Goal: Task Accomplishment & Management: Use online tool/utility

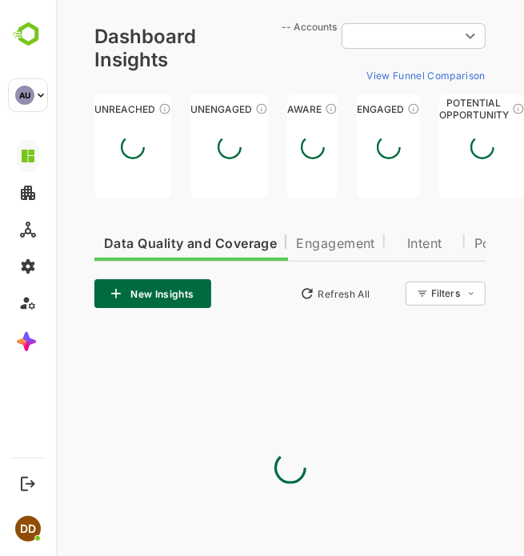
type input "**********"
click at [523, 291] on html "**********" at bounding box center [289, 320] width 468 height 641
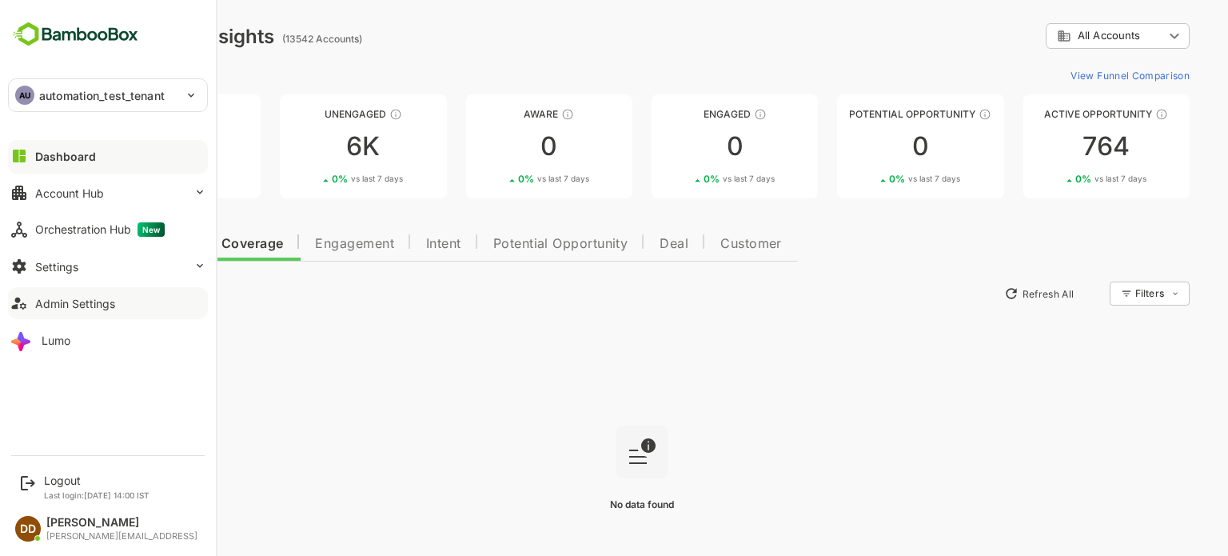
click at [59, 302] on div "Admin Settings" at bounding box center [75, 304] width 80 height 14
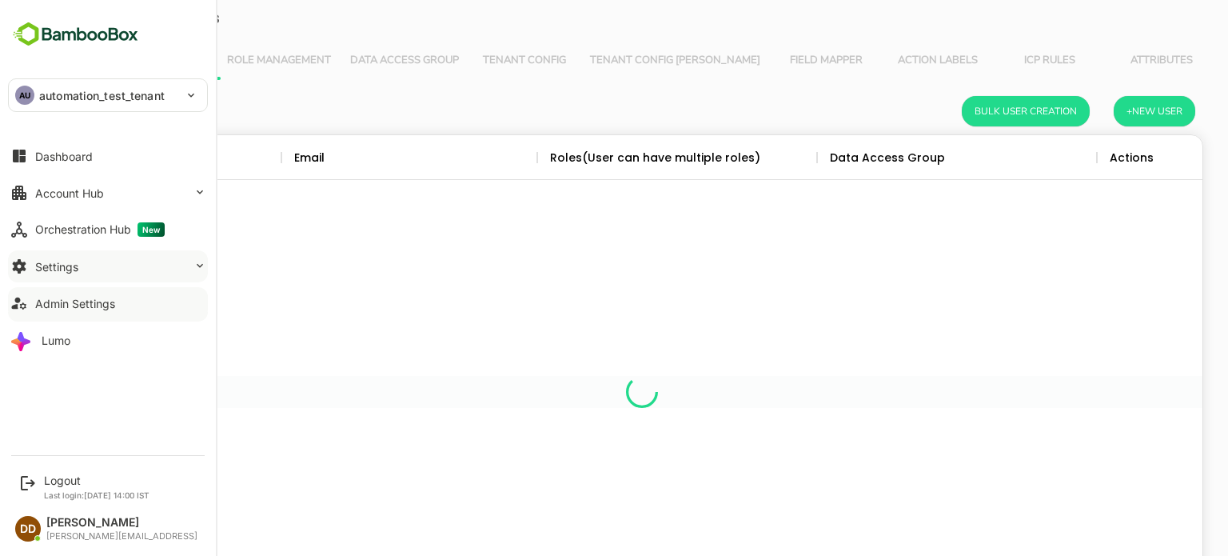
scroll to position [456, 1097]
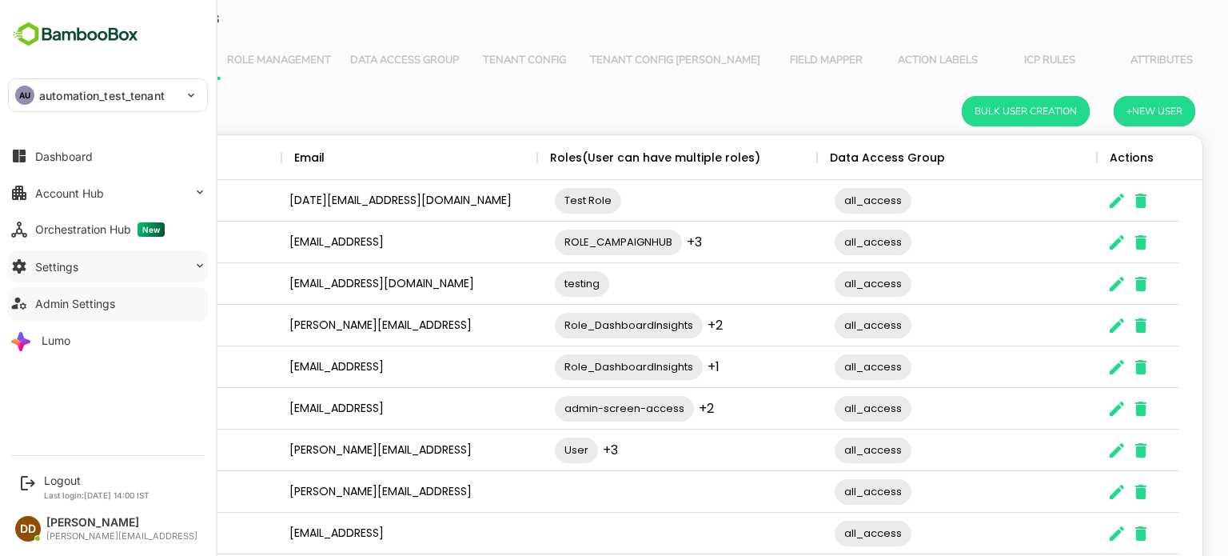
click at [66, 272] on div "Settings" at bounding box center [56, 267] width 43 height 14
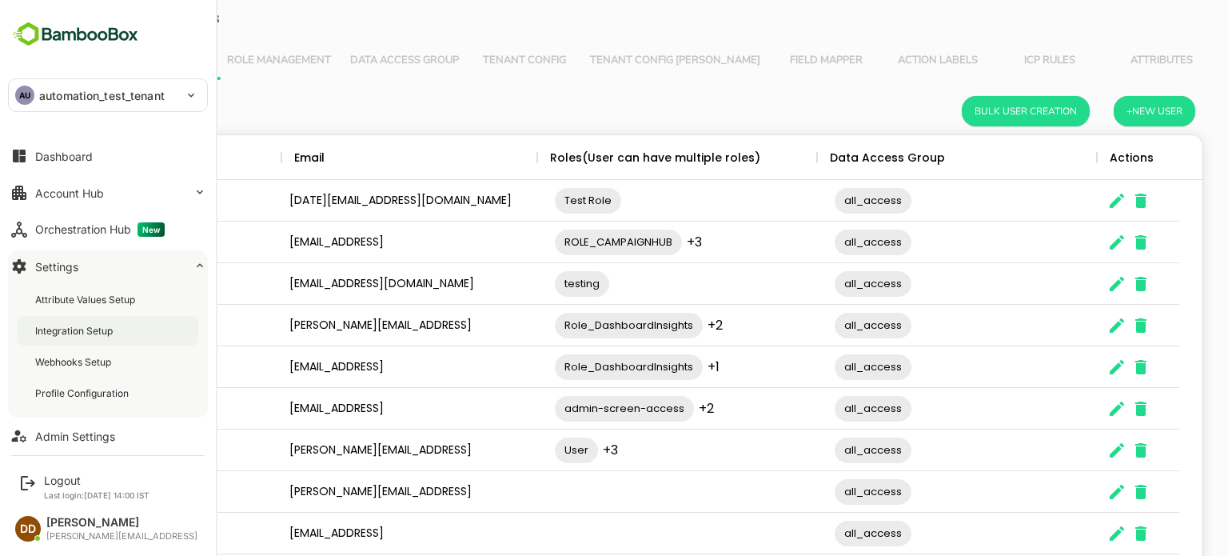
click at [66, 324] on div "Integration Setup" at bounding box center [75, 331] width 81 height 14
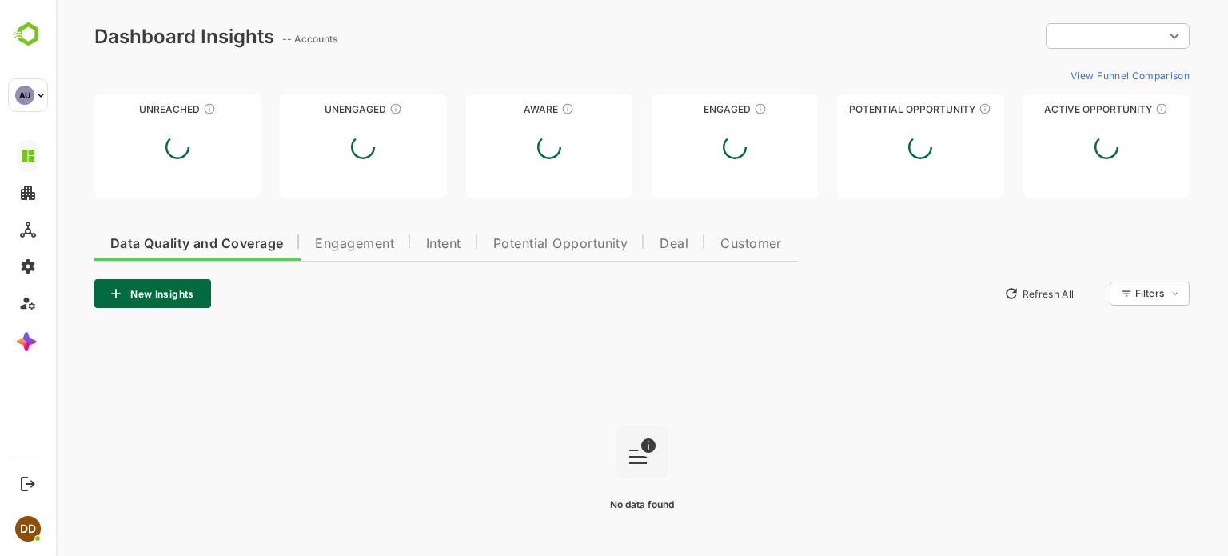
type input "**********"
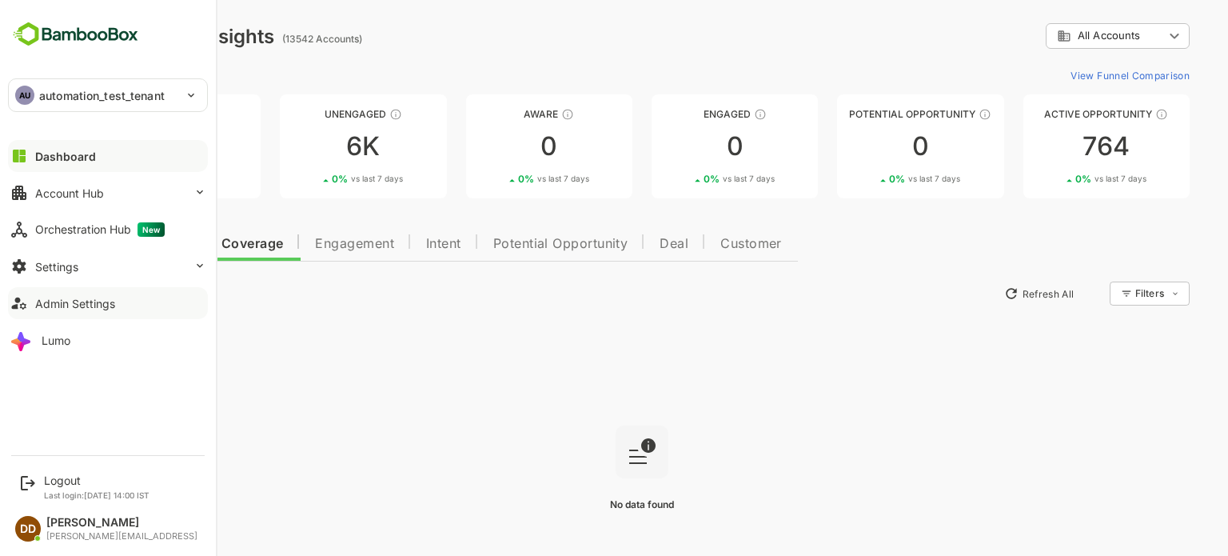
click at [32, 308] on button "Admin Settings" at bounding box center [108, 303] width 200 height 32
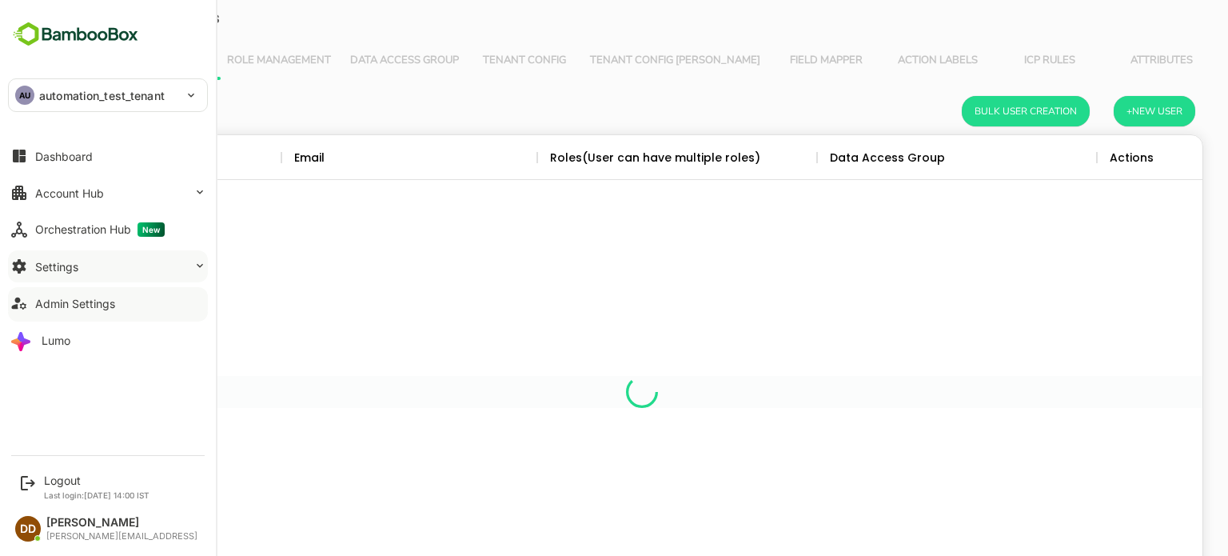
scroll to position [456, 1097]
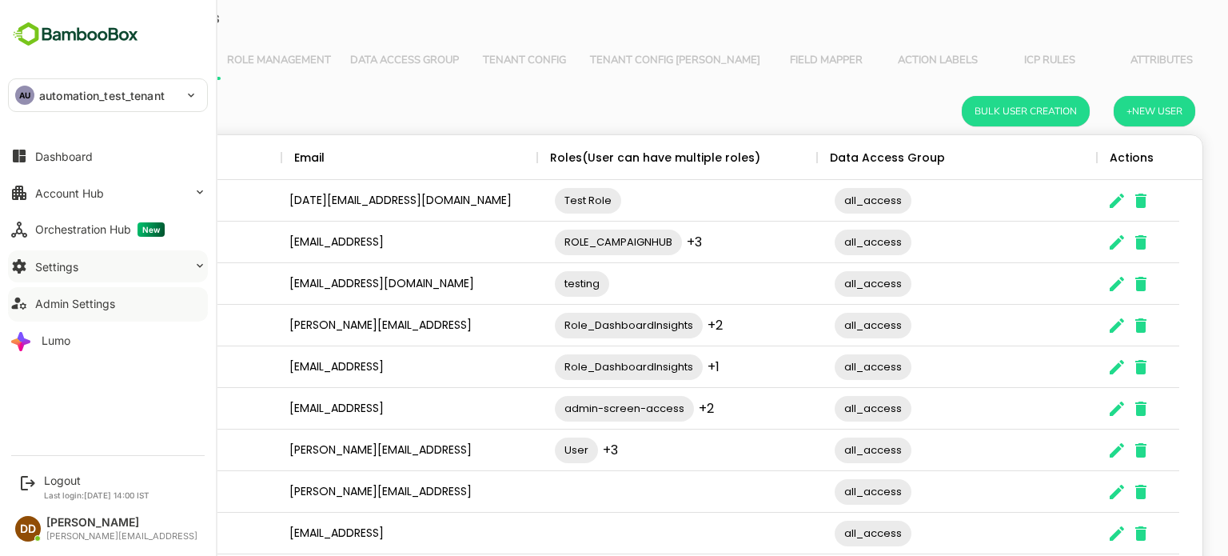
click at [56, 262] on div "Settings" at bounding box center [56, 267] width 43 height 14
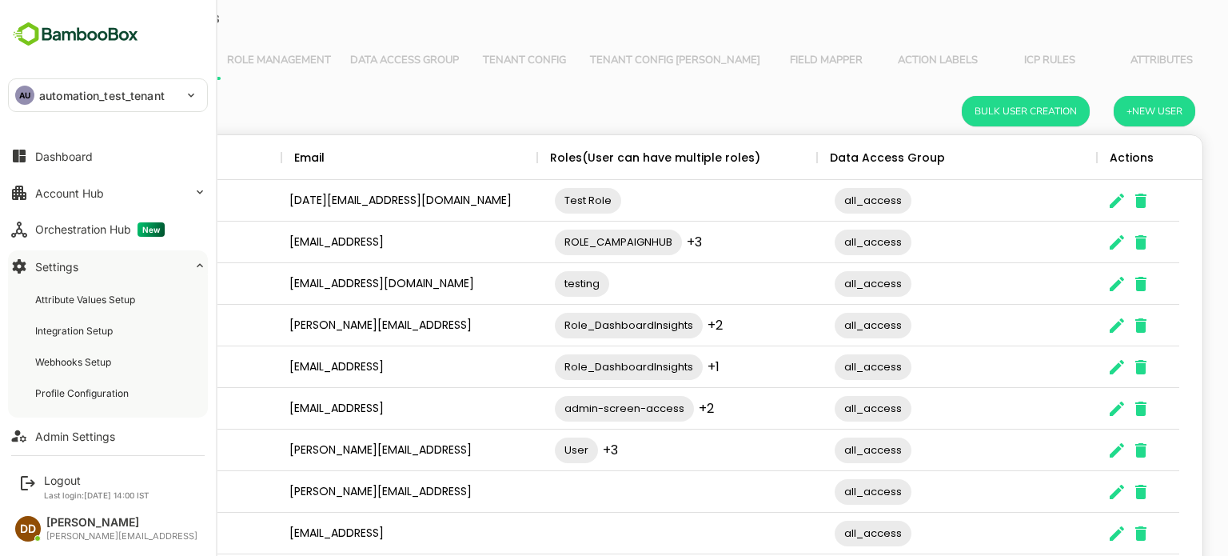
scroll to position [0, 0]
click at [69, 340] on div "Integration Setup" at bounding box center [108, 331] width 181 height 30
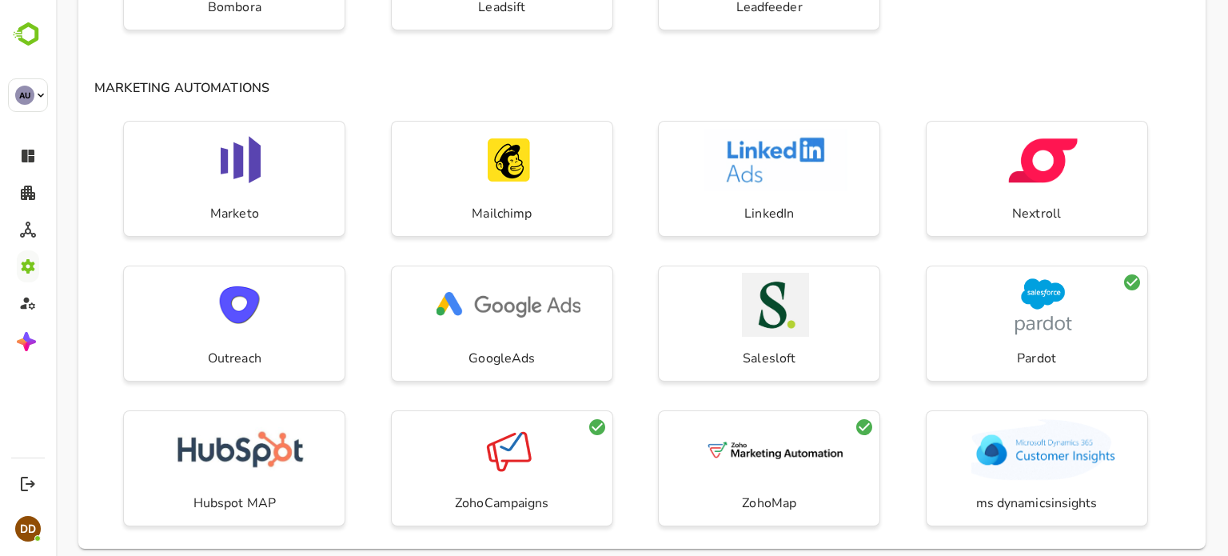
scroll to position [502, 0]
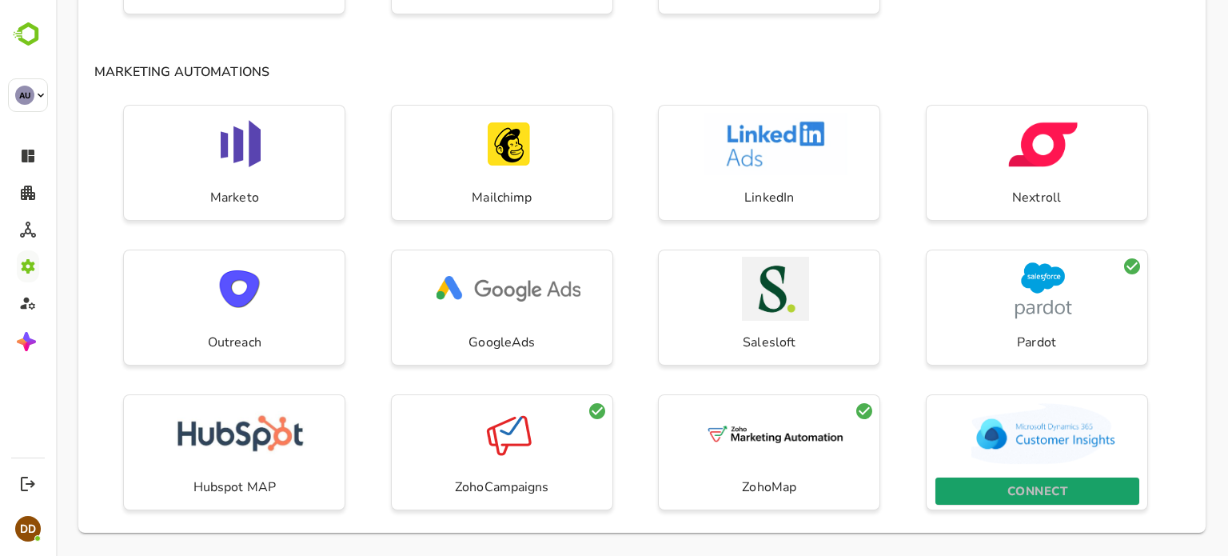
click at [998, 488] on span "CONNECT" at bounding box center [1037, 490] width 188 height 21
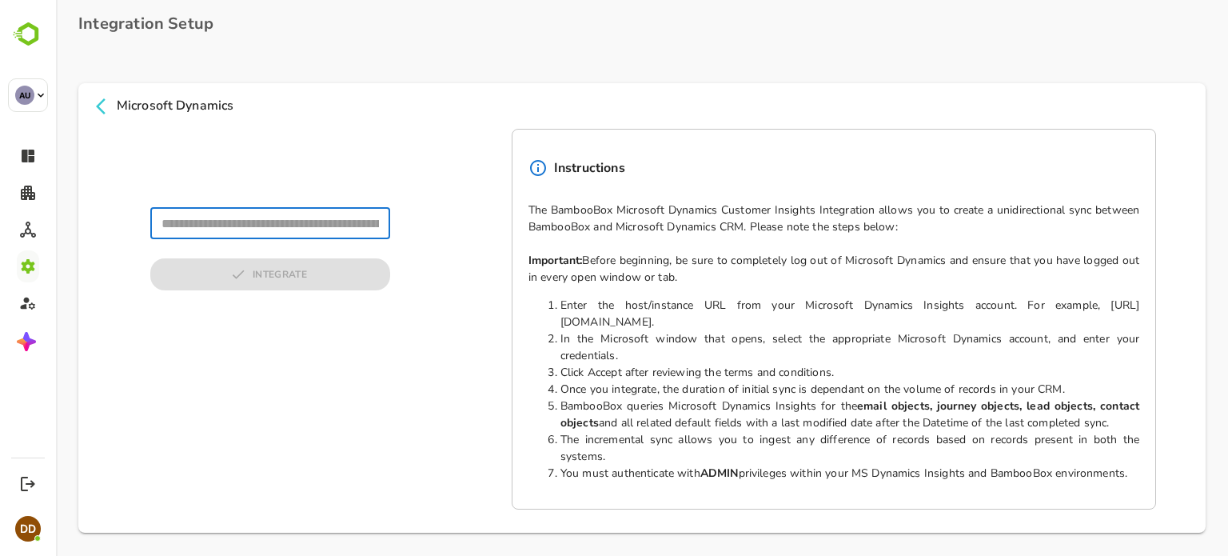
click at [277, 220] on input "text" at bounding box center [270, 223] width 240 height 32
type input "**********"
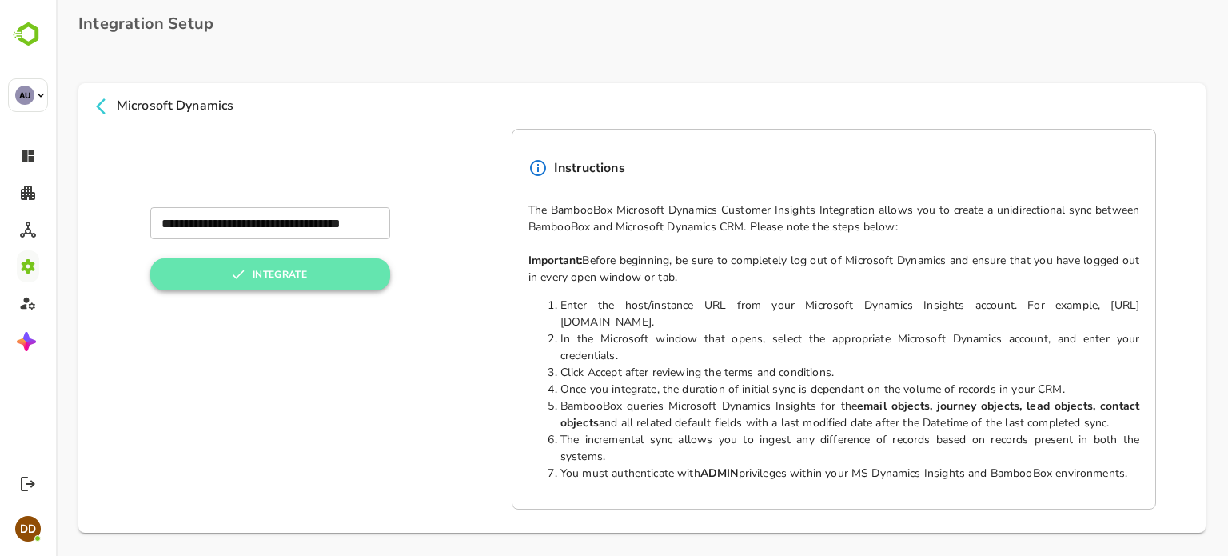
click at [267, 273] on button "INTEGRATE" at bounding box center [270, 274] width 240 height 32
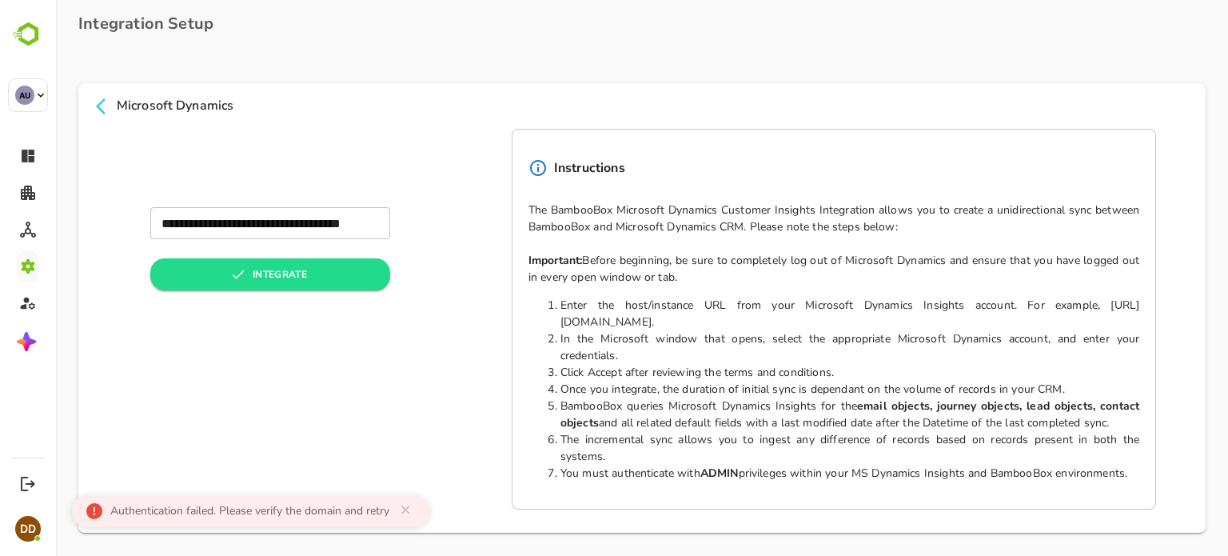
click at [324, 515] on div "Authentication failed. Please verify the domain and retry" at bounding box center [249, 511] width 279 height 16
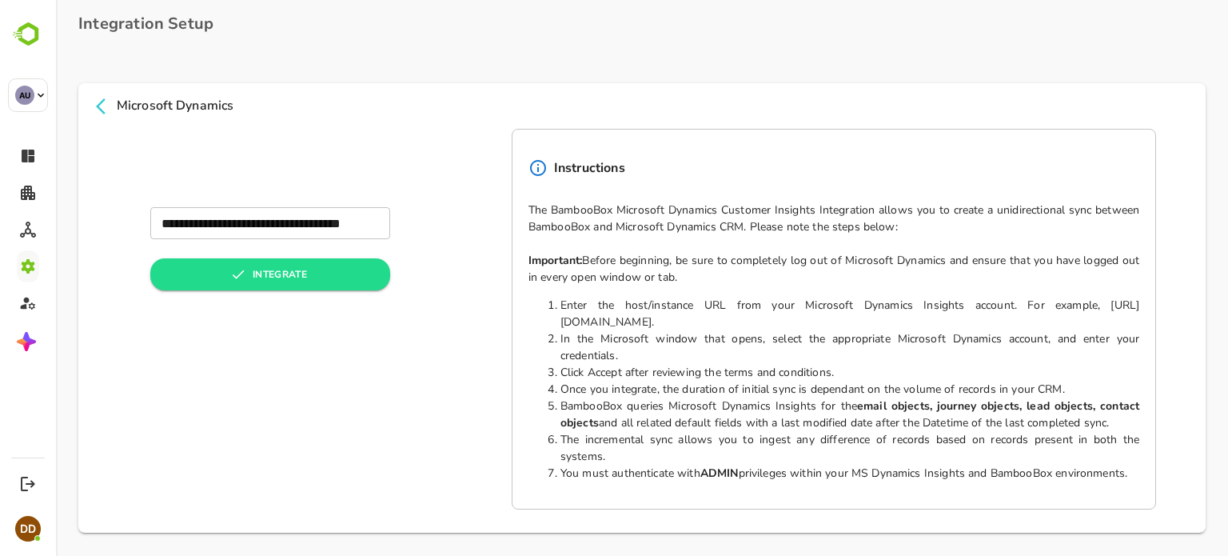
click at [101, 105] on icon at bounding box center [100, 106] width 19 height 19
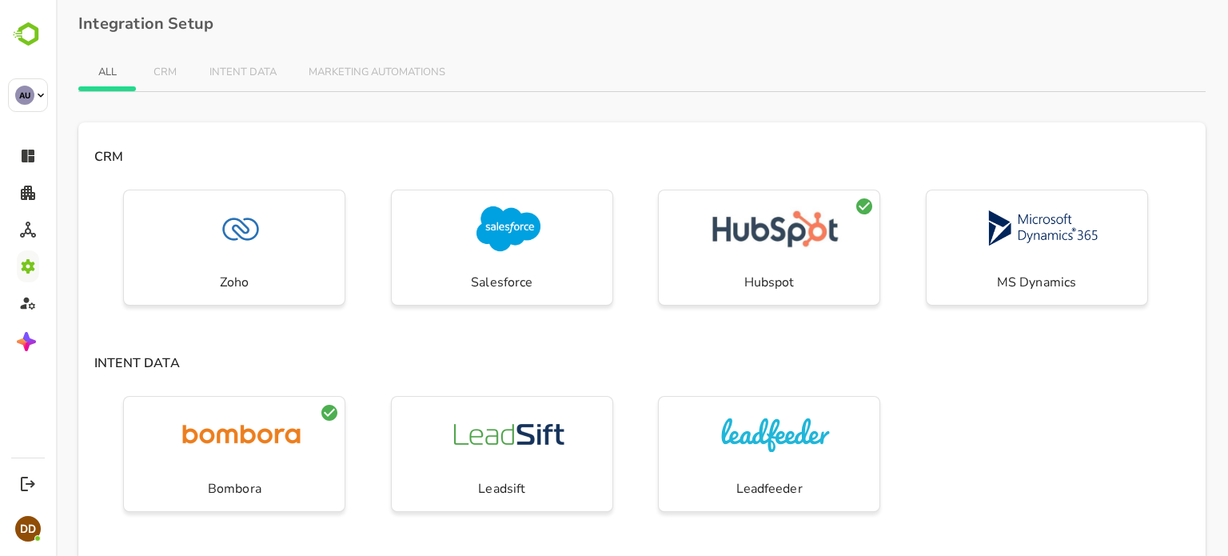
scroll to position [491, 0]
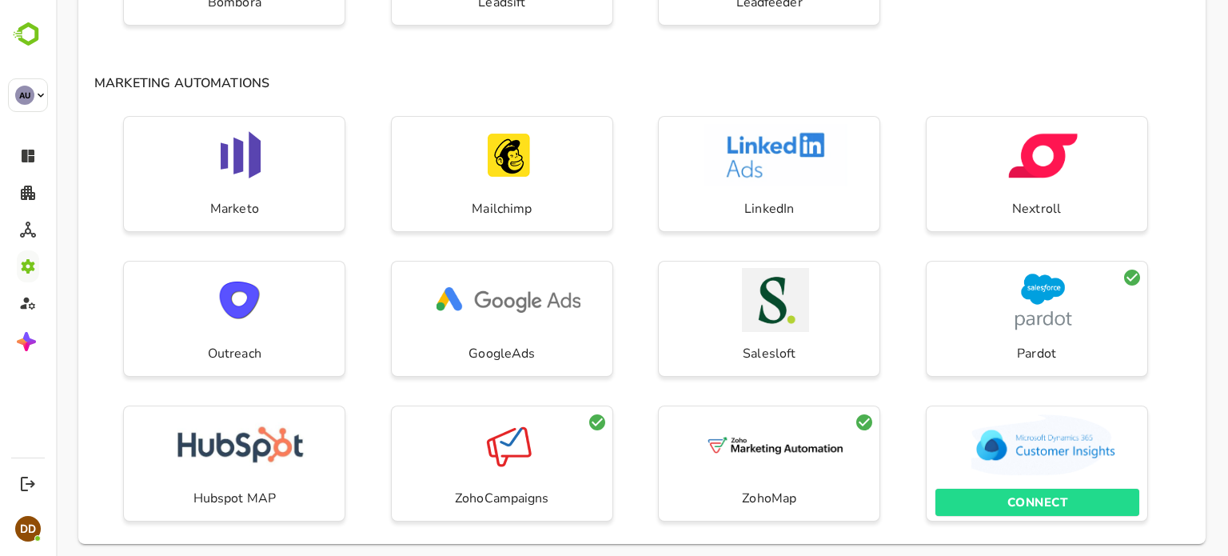
click at [1026, 497] on p "CONNECT" at bounding box center [1037, 502] width 60 height 21
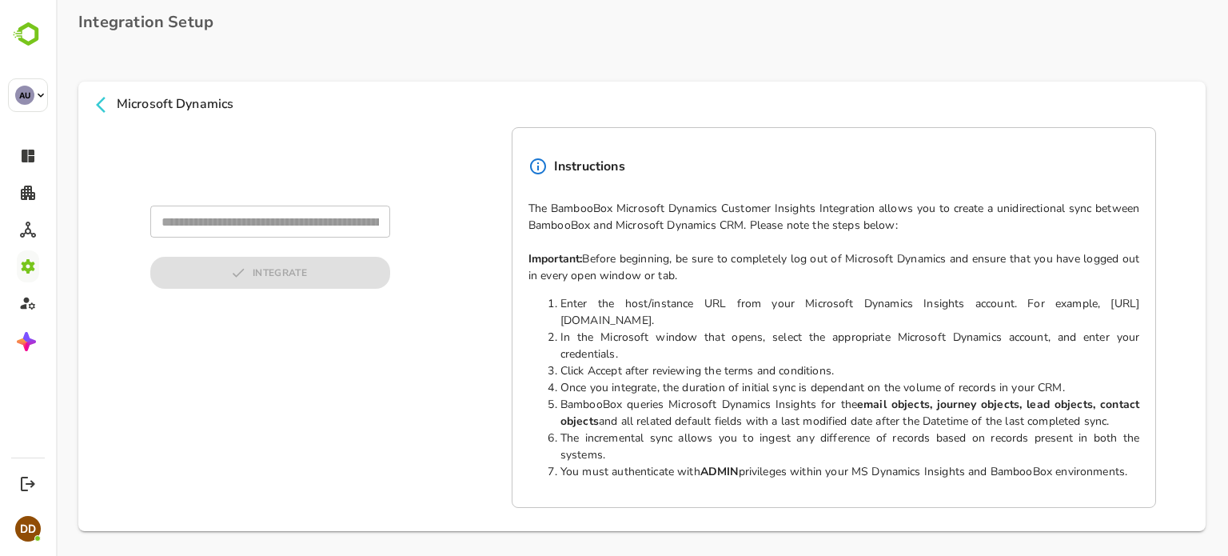
scroll to position [5, 0]
click at [197, 102] on h6 "Microsoft Dynamics" at bounding box center [175, 106] width 117 height 21
copy h6 "Microsoft Dynamics"
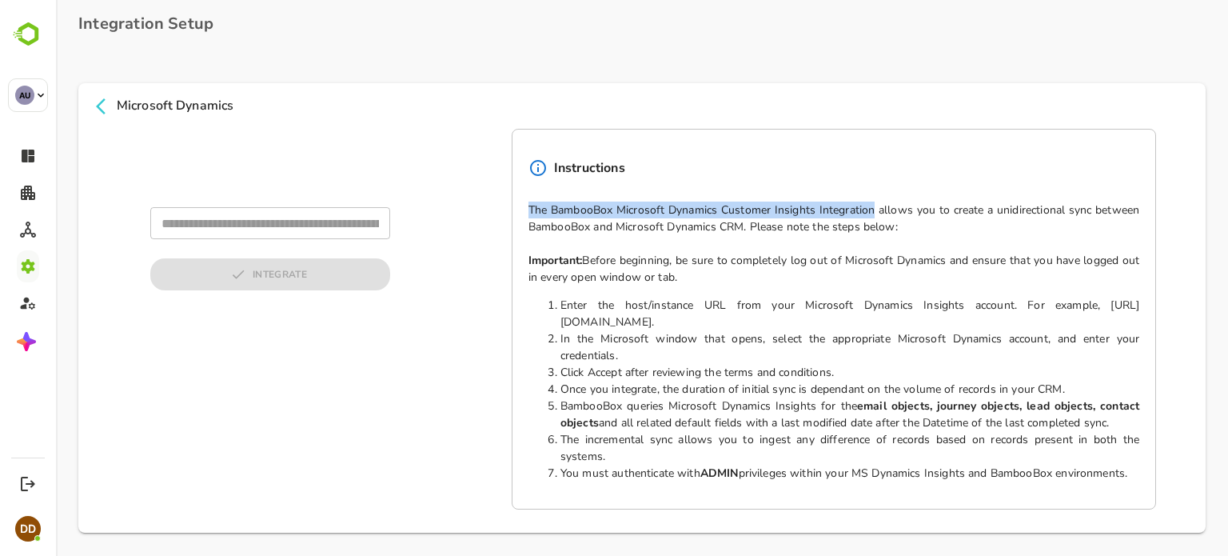
drag, startPoint x: 866, startPoint y: 205, endPoint x: 517, endPoint y: 205, distance: 348.5
click at [517, 205] on div "Instructions The BambooBox Microsoft Dynamics Customer Insights Integration all…" at bounding box center [834, 319] width 644 height 380
copy p "The BambooBox Microsoft Dynamics Customer Insights Integration"
click at [102, 102] on icon at bounding box center [101, 106] width 10 height 16
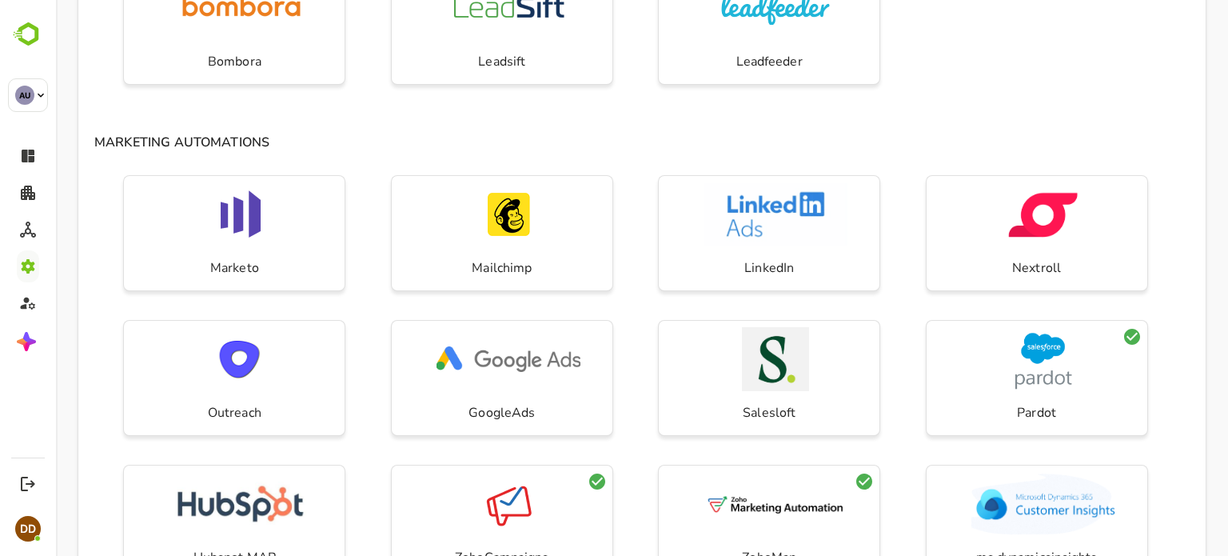
scroll to position [502, 0]
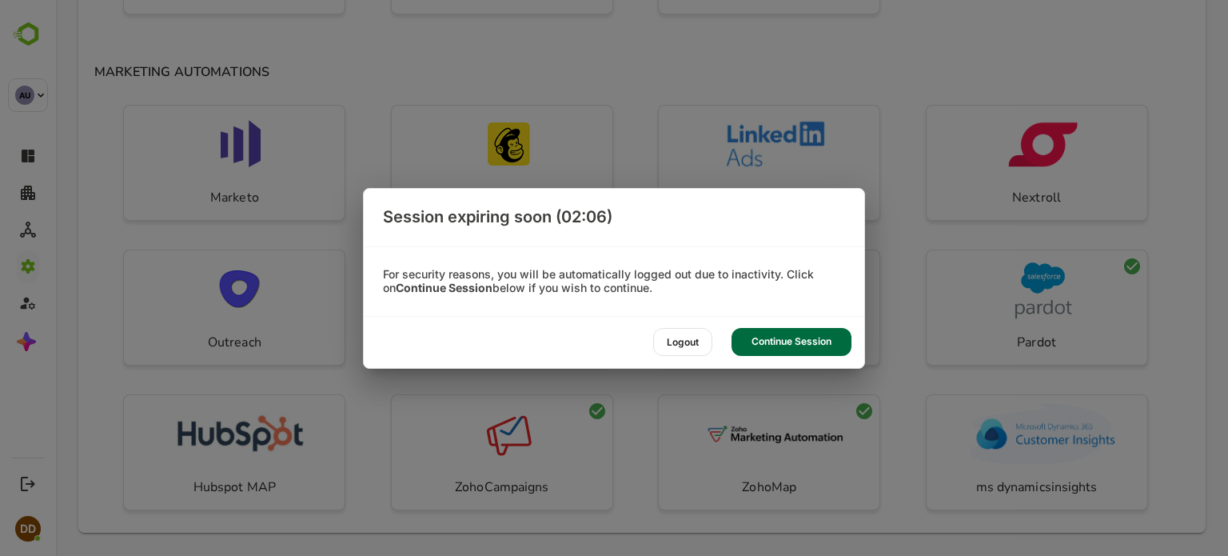
click at [782, 341] on div "Continue Session" at bounding box center [791, 342] width 120 height 28
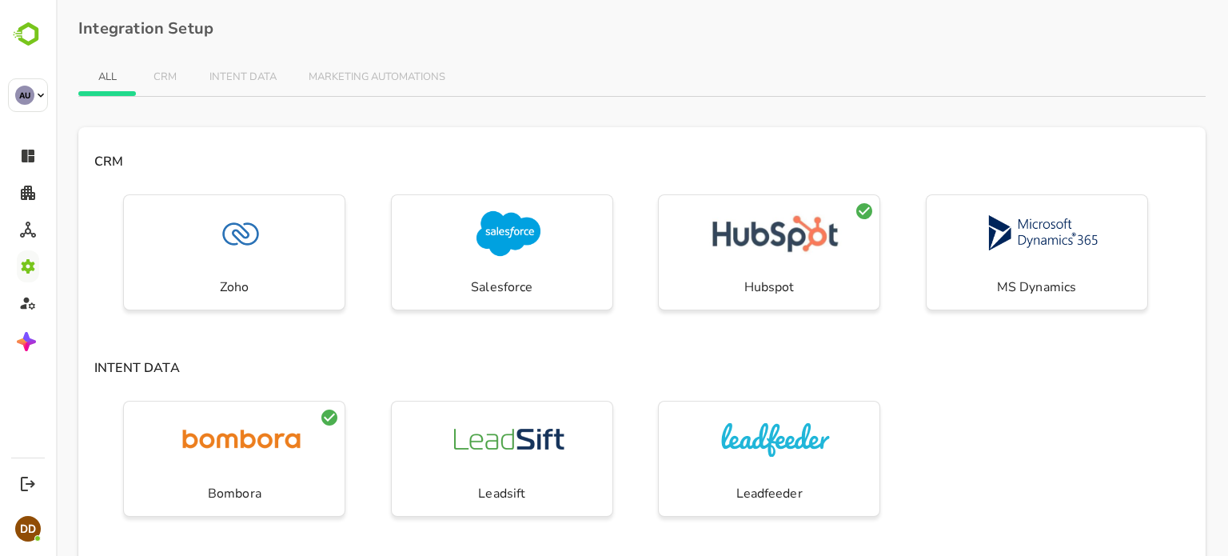
scroll to position [486, 0]
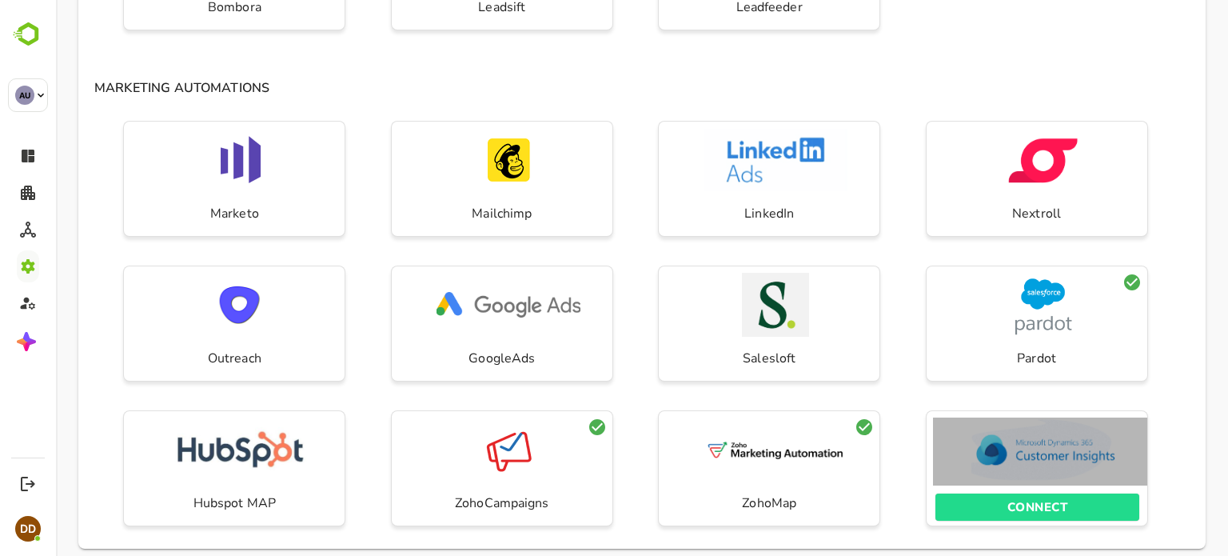
click at [1001, 475] on img "button" at bounding box center [1043, 449] width 144 height 64
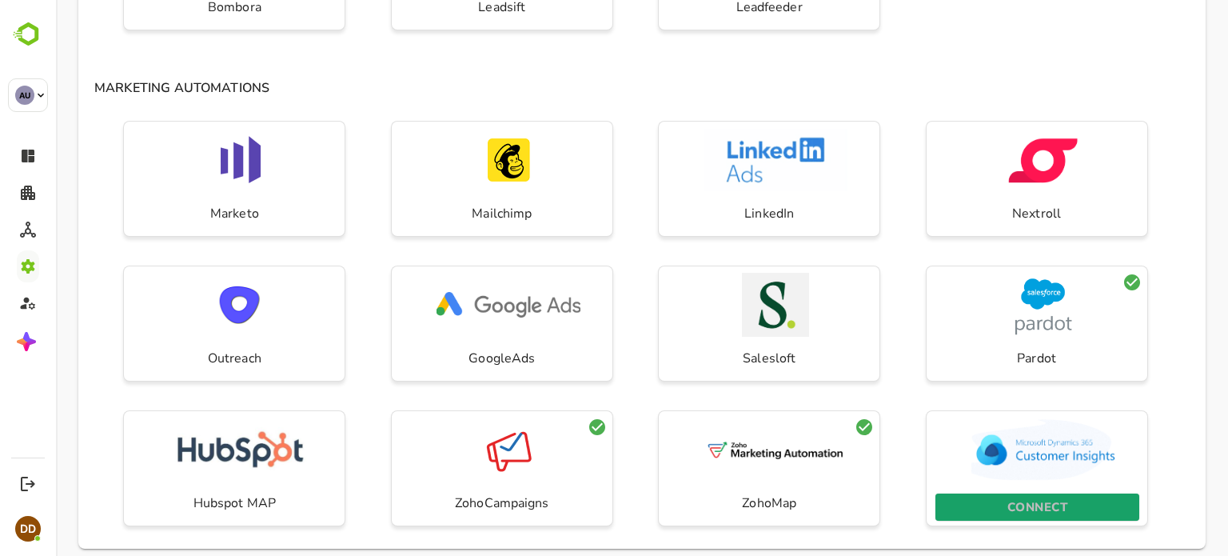
click at [1007, 499] on p "CONNECT" at bounding box center [1037, 506] width 60 height 21
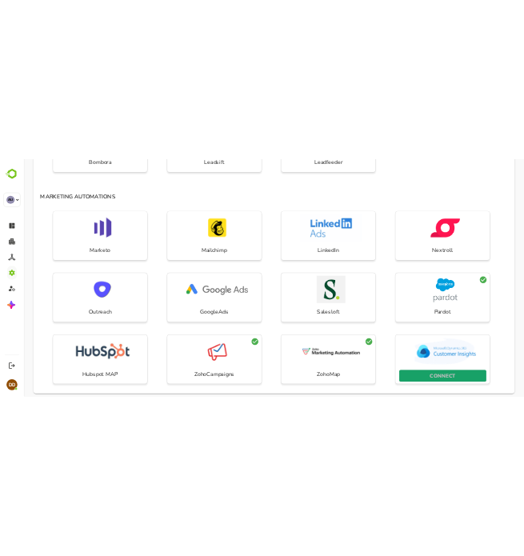
scroll to position [5, 0]
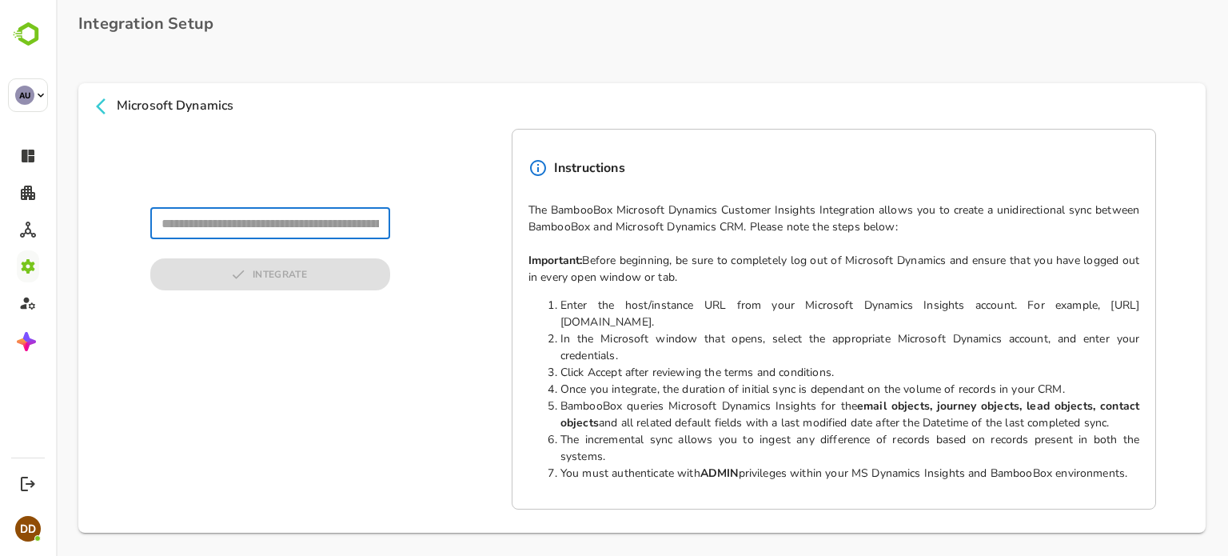
click at [305, 222] on input "text" at bounding box center [270, 223] width 240 height 32
type input "**********"
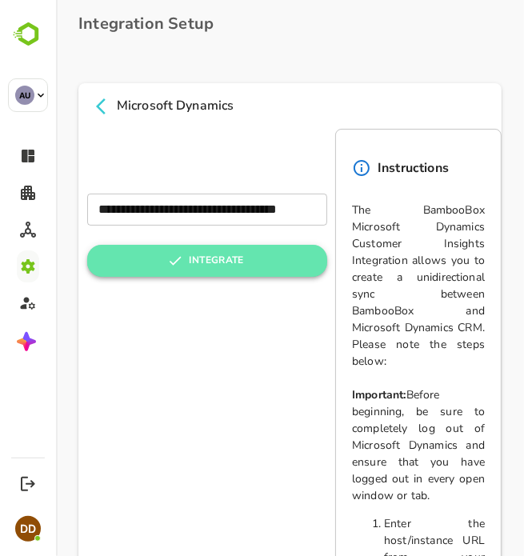
click at [216, 260] on button "INTEGRATE" at bounding box center [206, 261] width 240 height 32
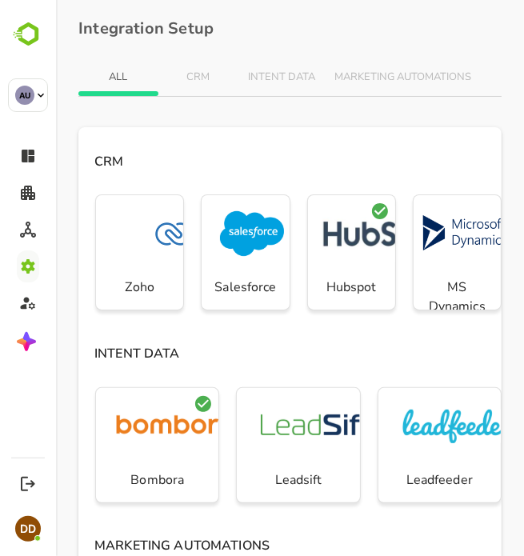
scroll to position [0, 0]
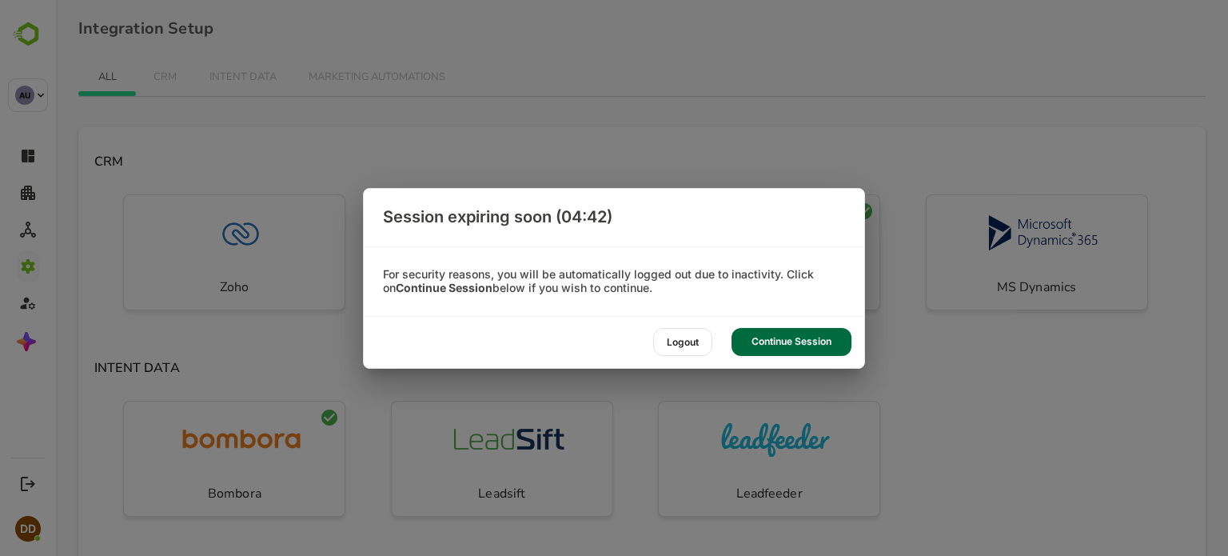
click at [768, 348] on div "Continue Session" at bounding box center [791, 342] width 120 height 28
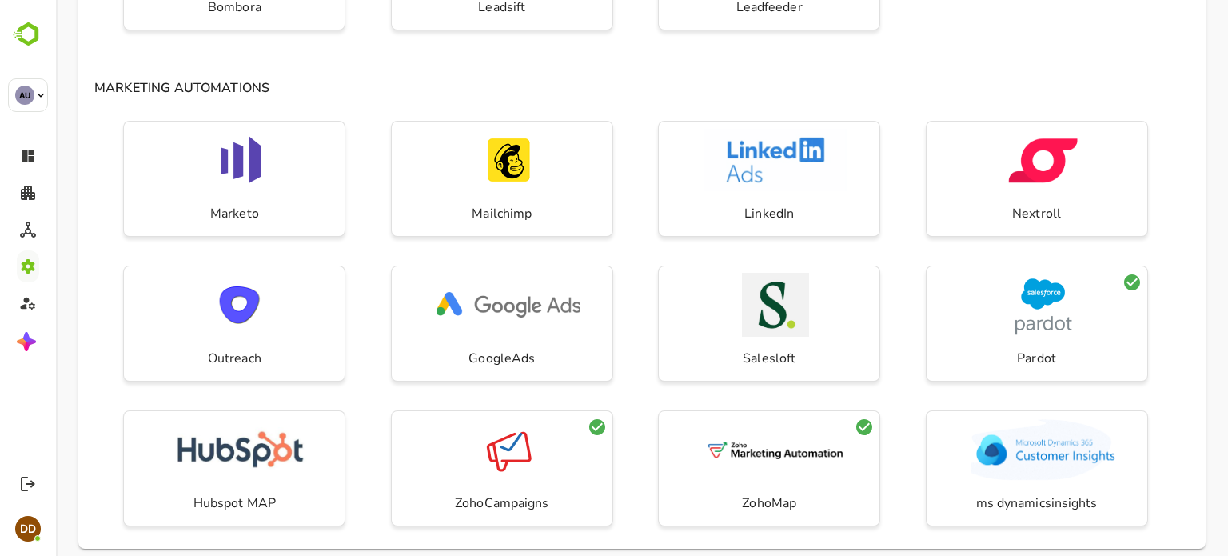
scroll to position [502, 0]
